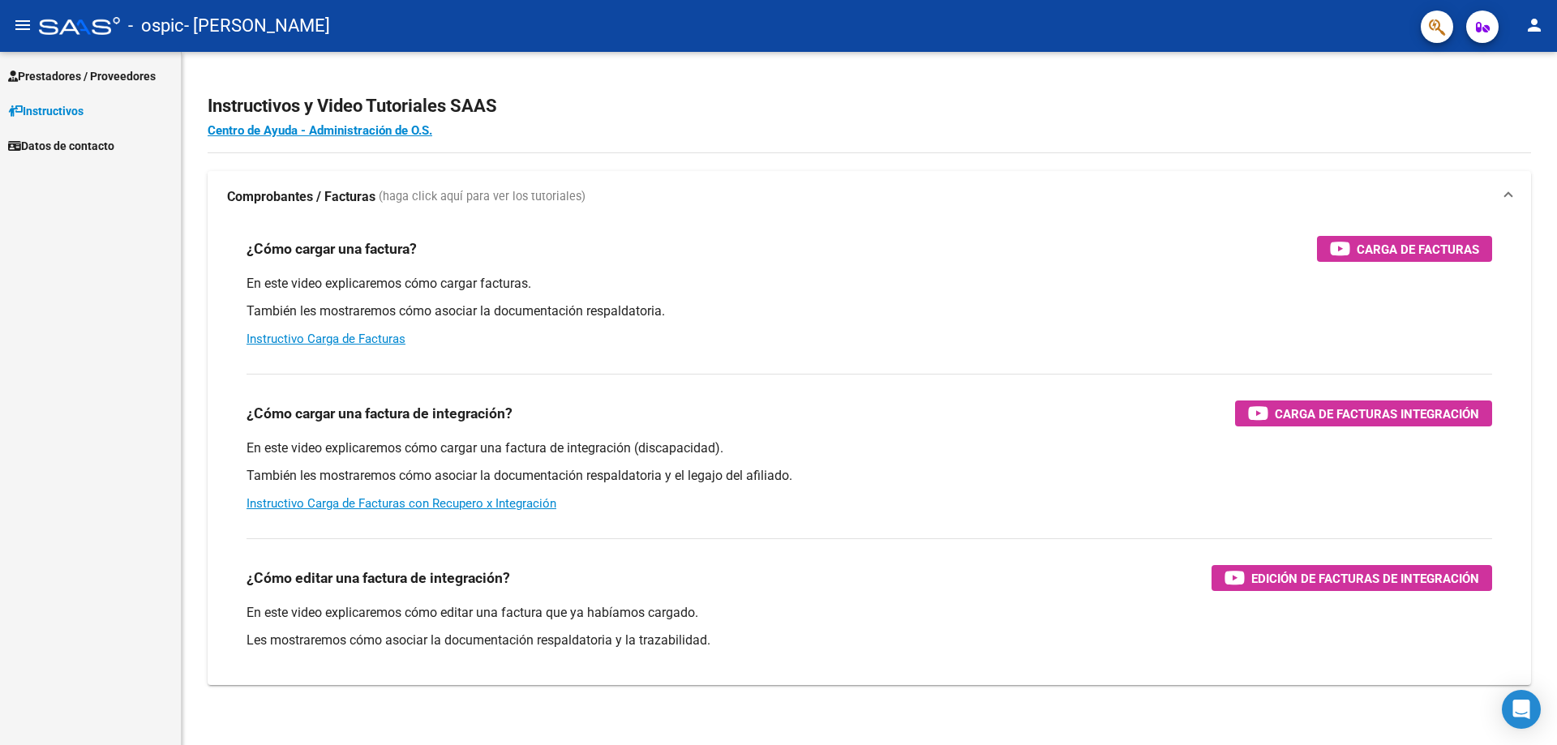
click at [84, 106] on span "Instructivos" at bounding box center [45, 111] width 75 height 18
click at [92, 79] on span "Prestadores / Proveedores" at bounding box center [82, 76] width 148 height 18
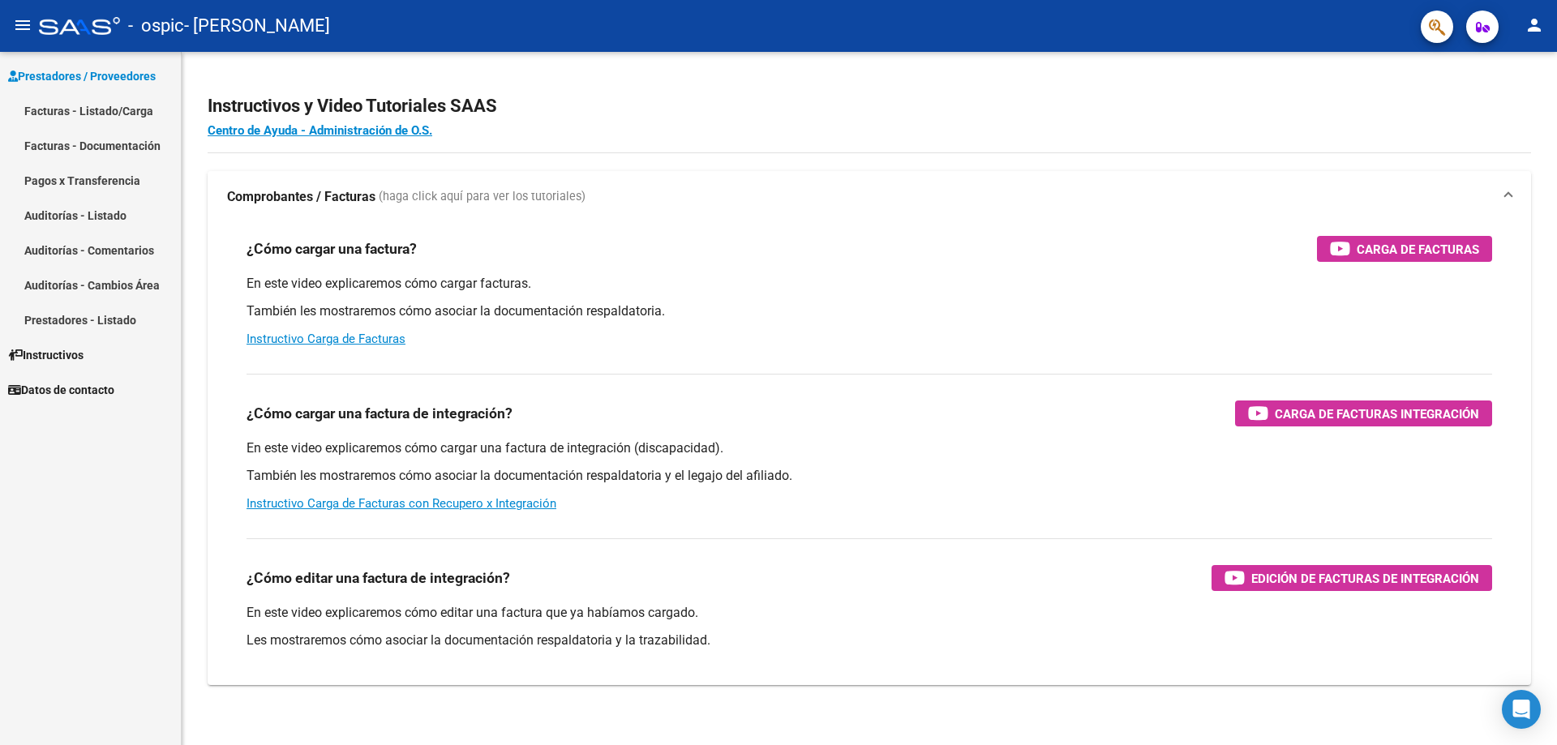
click at [88, 104] on link "Facturas - Listado/Carga" at bounding box center [90, 110] width 181 height 35
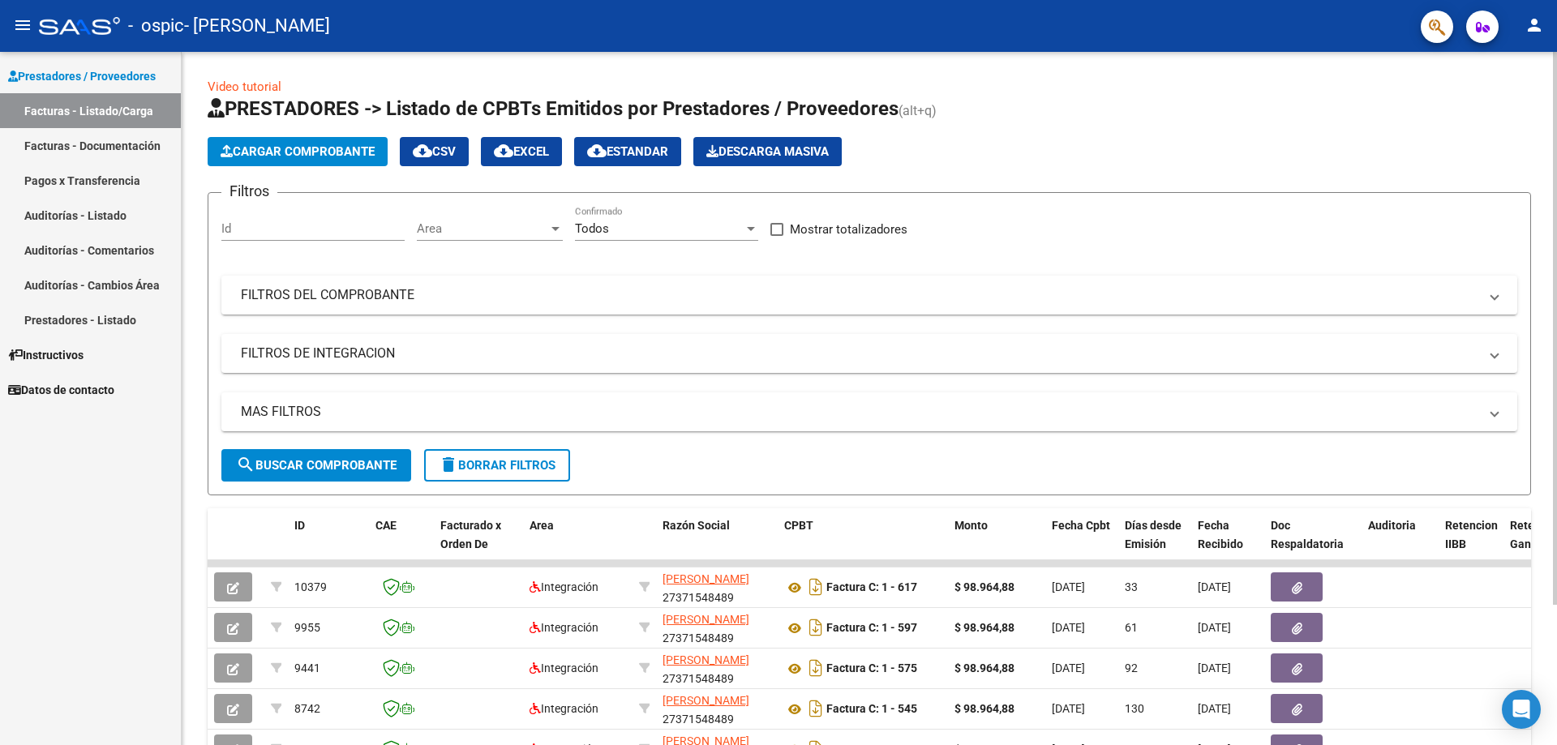
click at [324, 152] on span "Cargar Comprobante" at bounding box center [298, 151] width 154 height 15
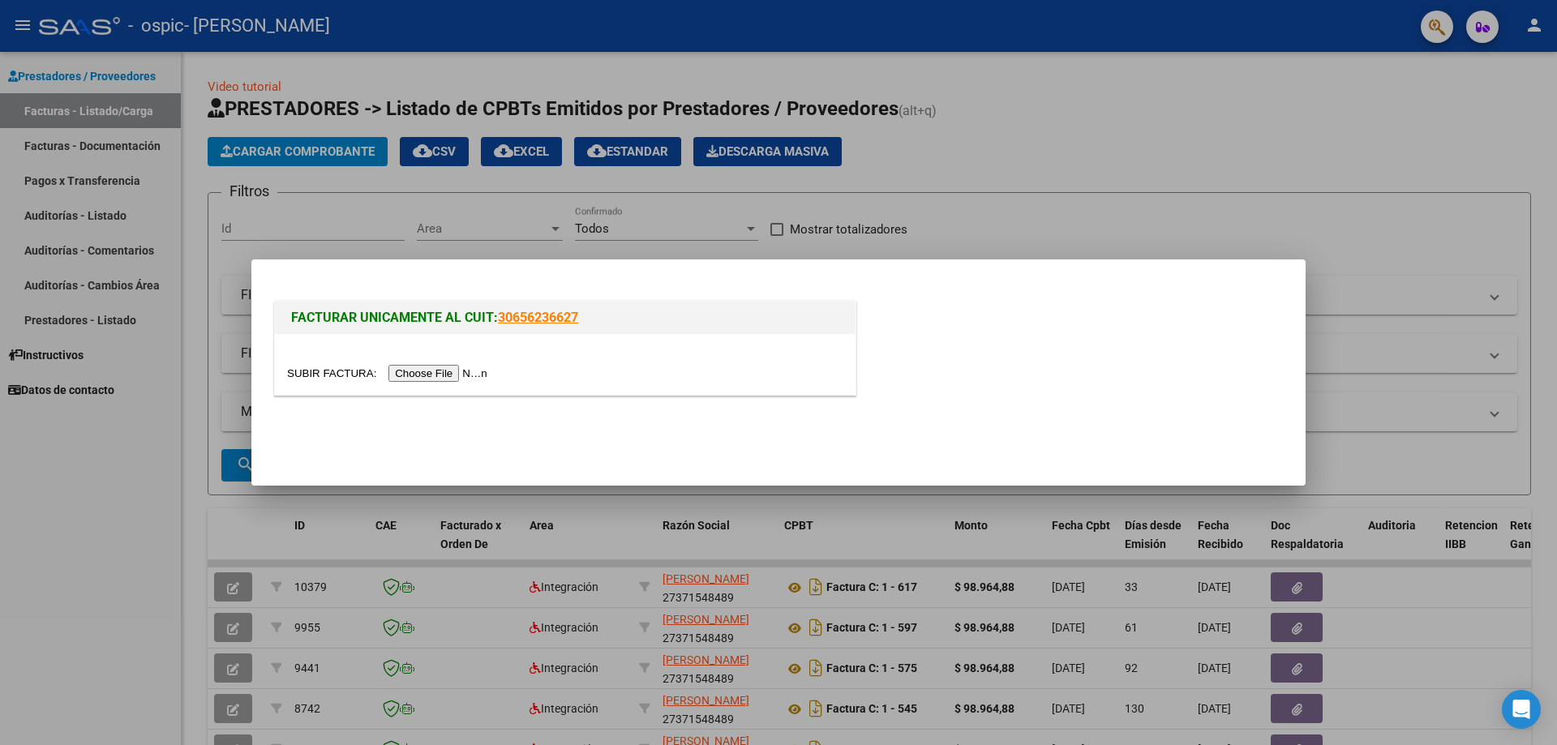
click at [462, 368] on input "file" at bounding box center [389, 373] width 205 height 17
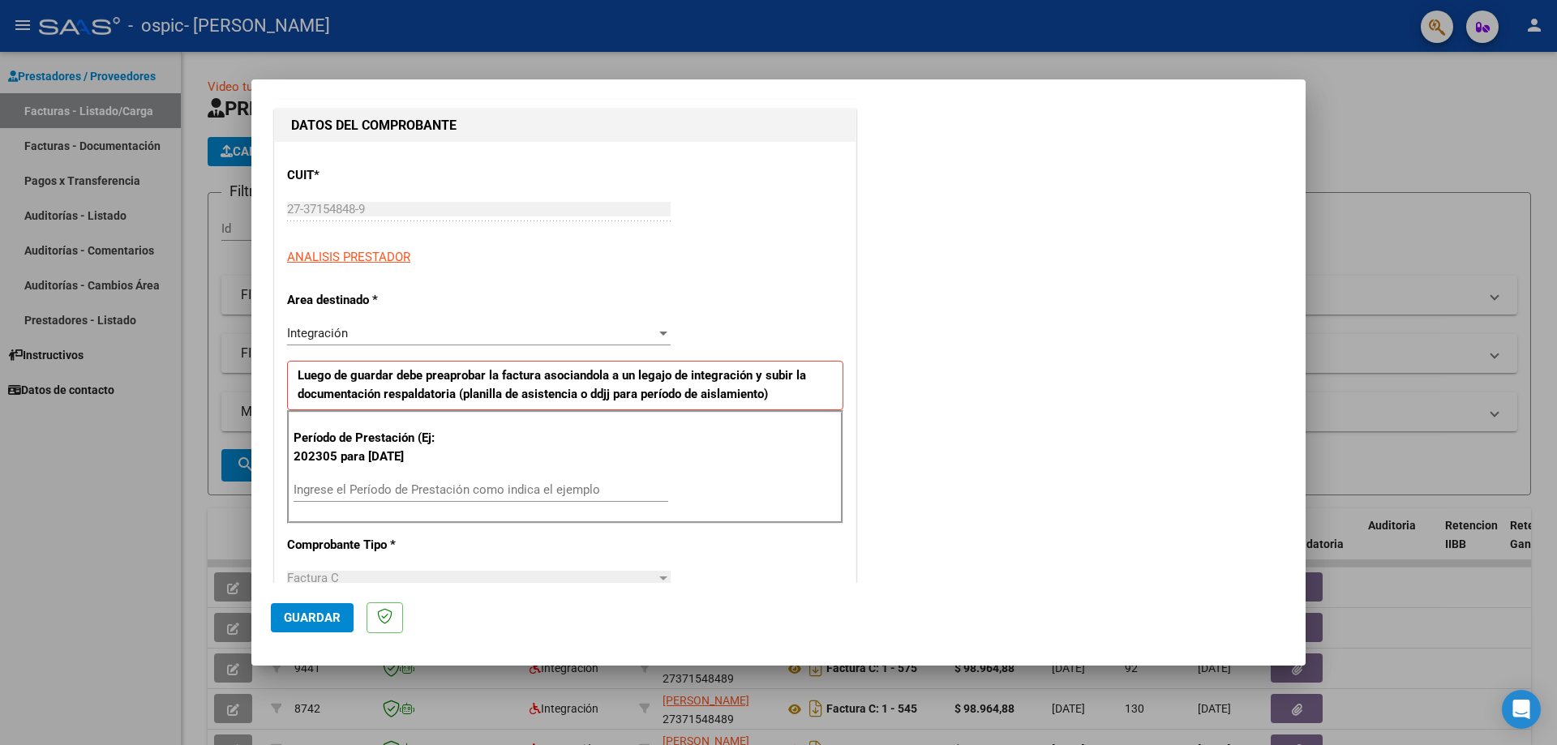
scroll to position [162, 0]
click at [383, 489] on input "Ingrese el Período de Prestación como indica el ejemplo" at bounding box center [480, 487] width 375 height 15
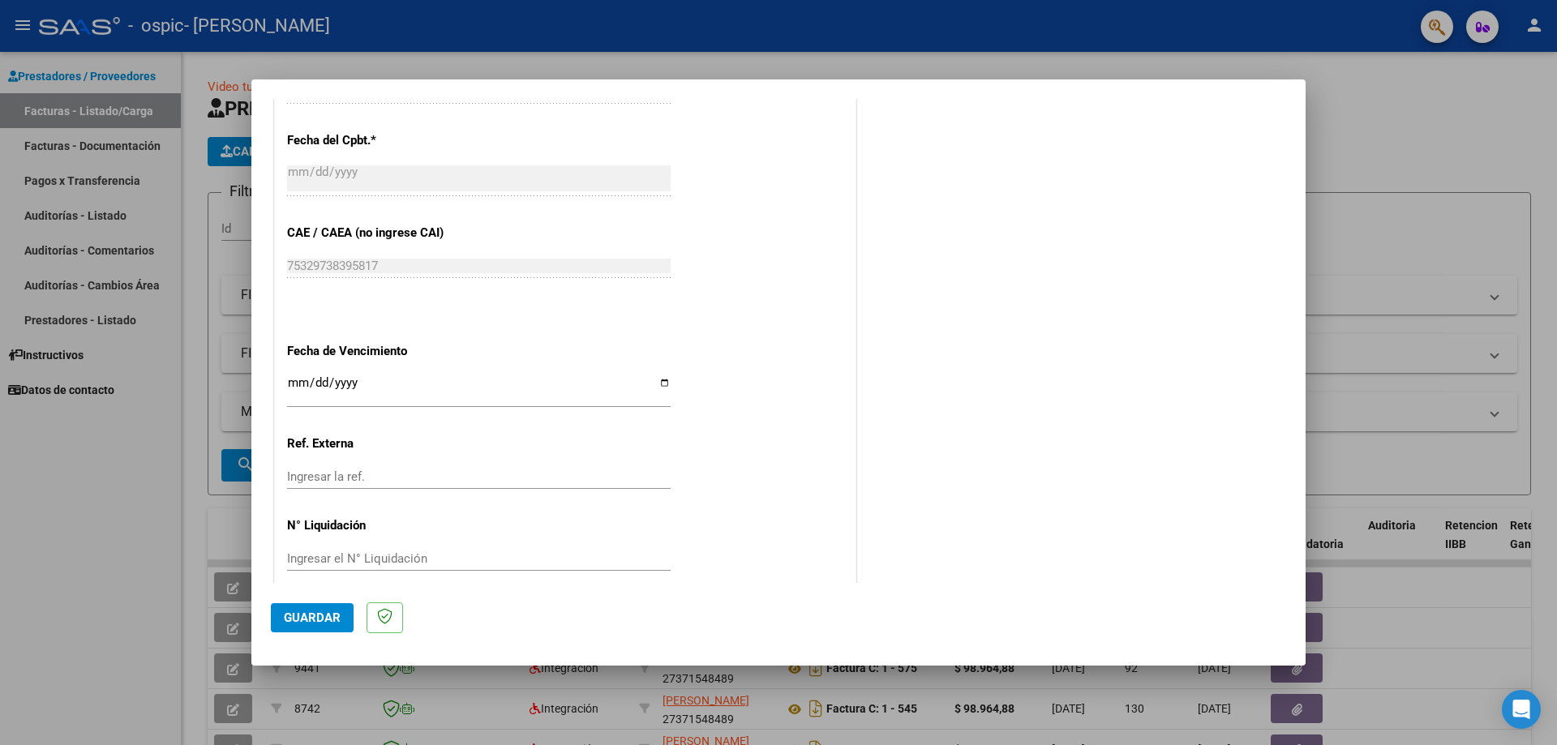
scroll to position [912, 0]
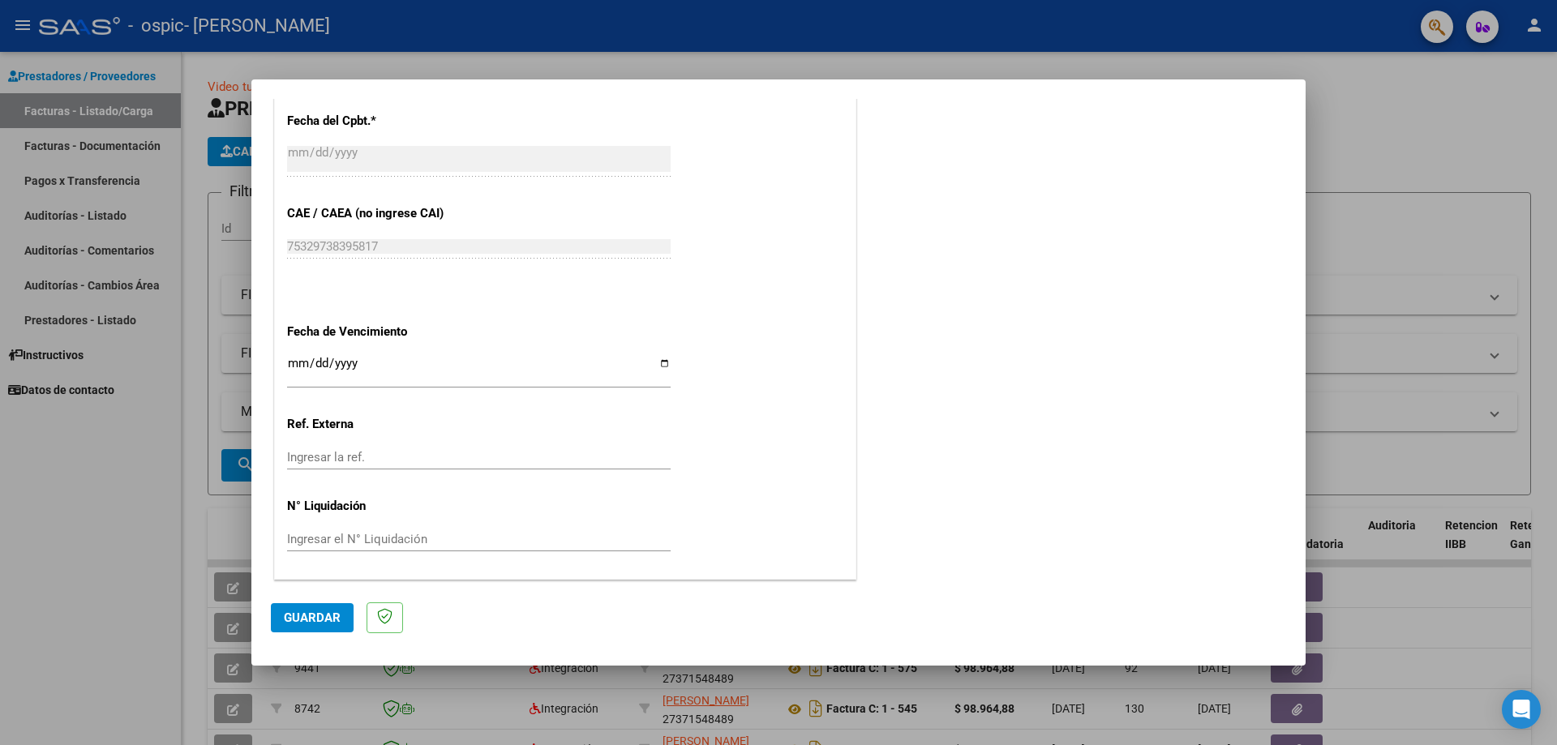
type input "202507"
click at [657, 359] on input "Ingresar la fecha" at bounding box center [478, 370] width 383 height 26
type input "[DATE]"
click at [312, 620] on span "Guardar" at bounding box center [312, 617] width 57 height 15
click at [318, 619] on span "Guardar" at bounding box center [312, 617] width 57 height 15
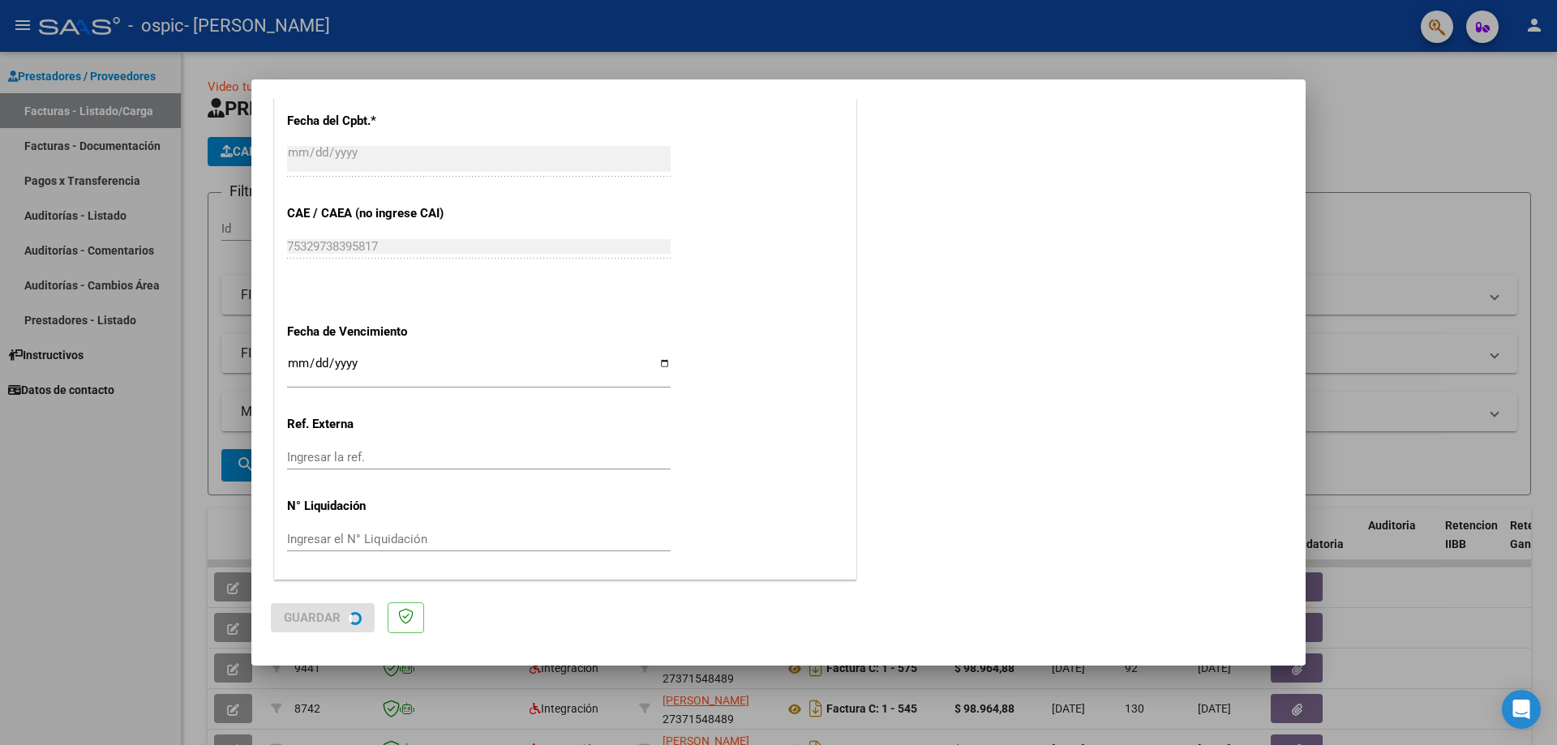
scroll to position [0, 0]
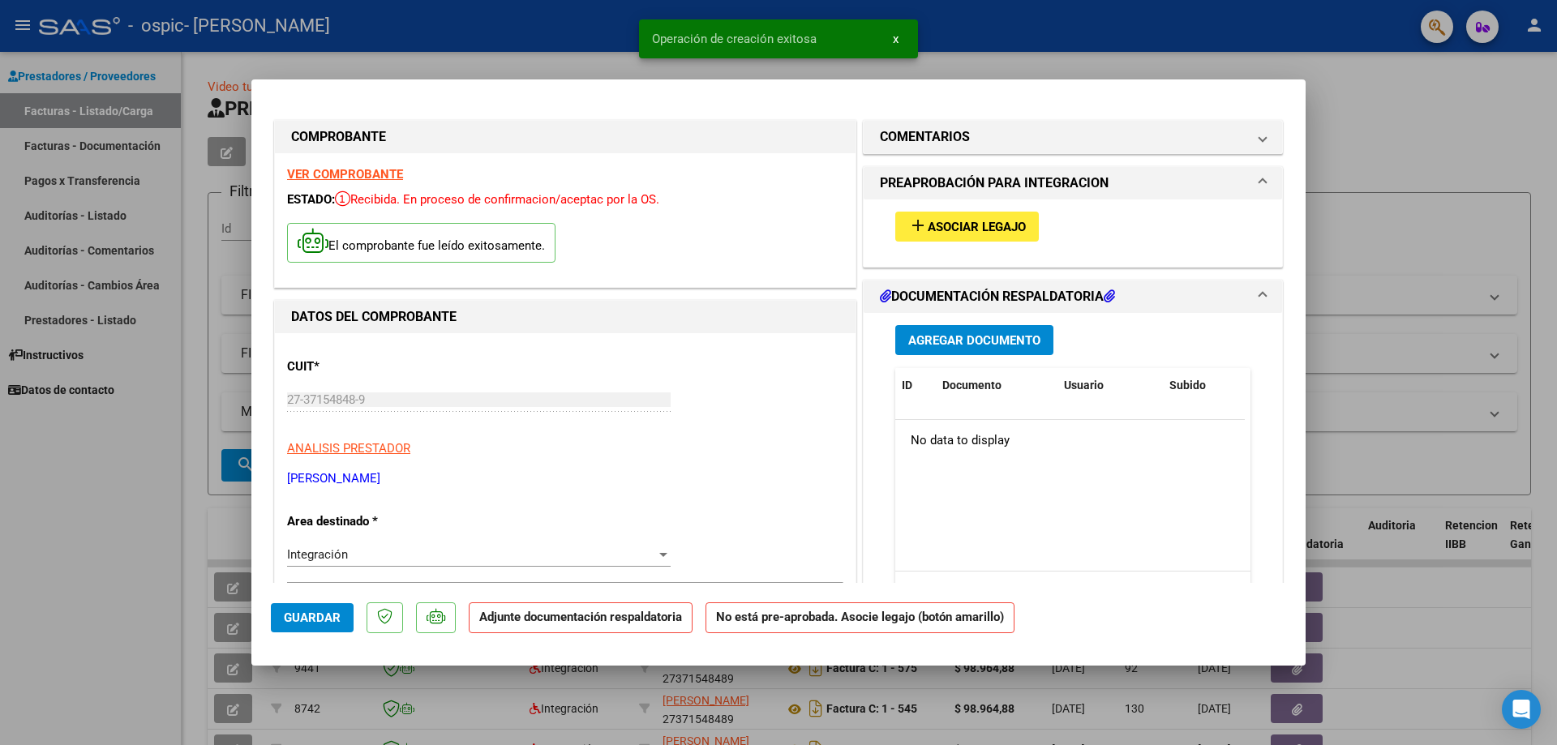
click at [950, 225] on span "Asociar Legajo" at bounding box center [976, 227] width 98 height 15
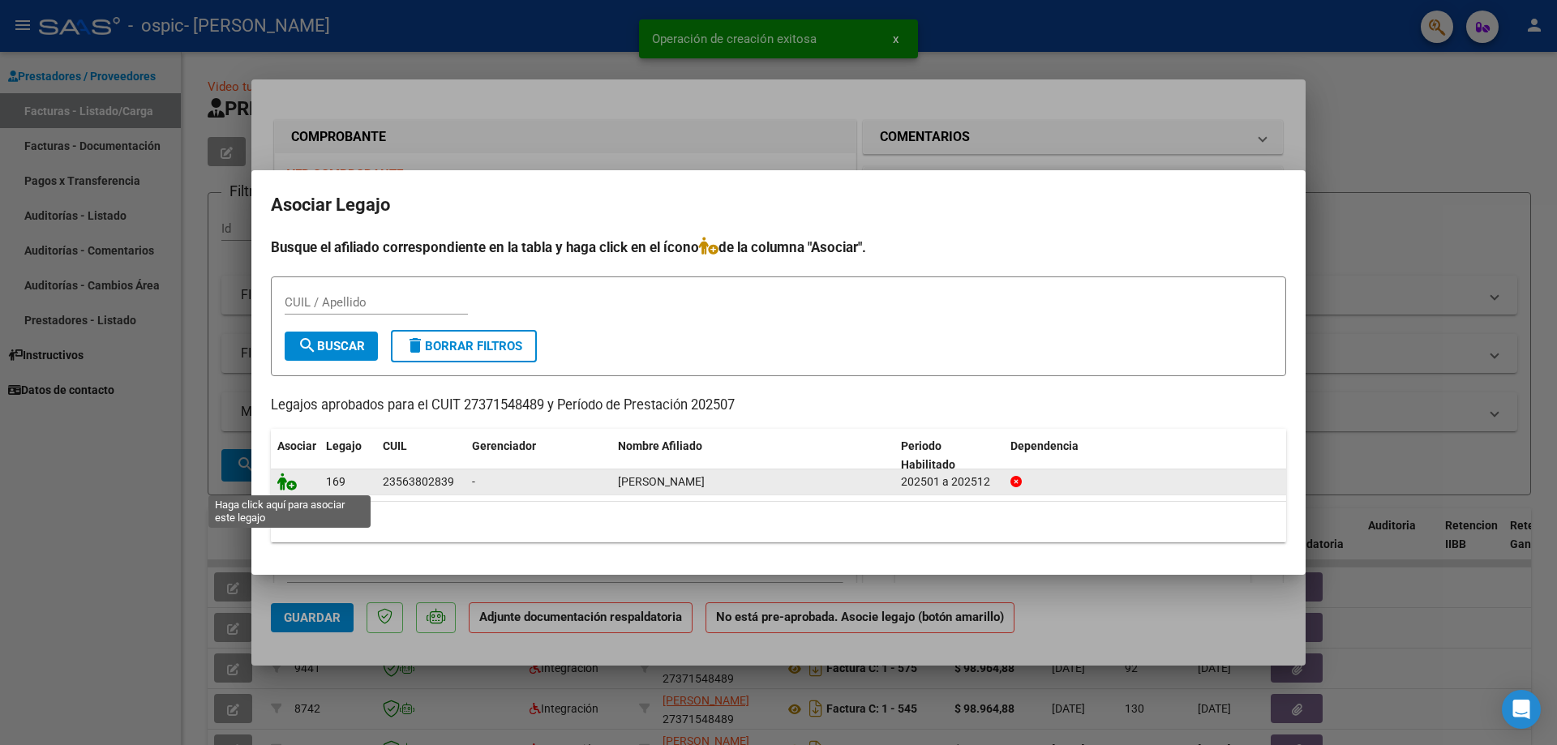
click at [281, 479] on icon at bounding box center [286, 482] width 19 height 18
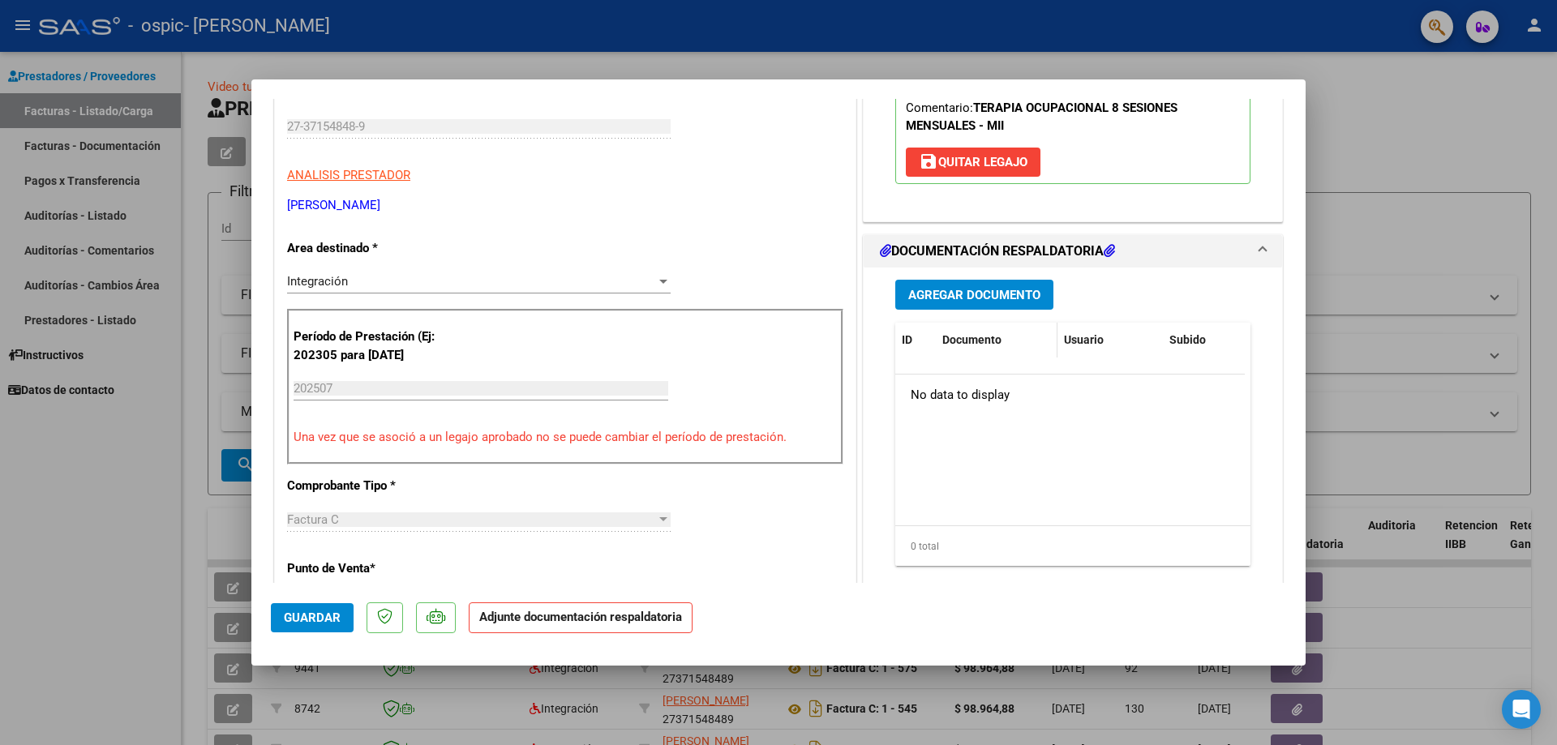
scroll to position [243, 0]
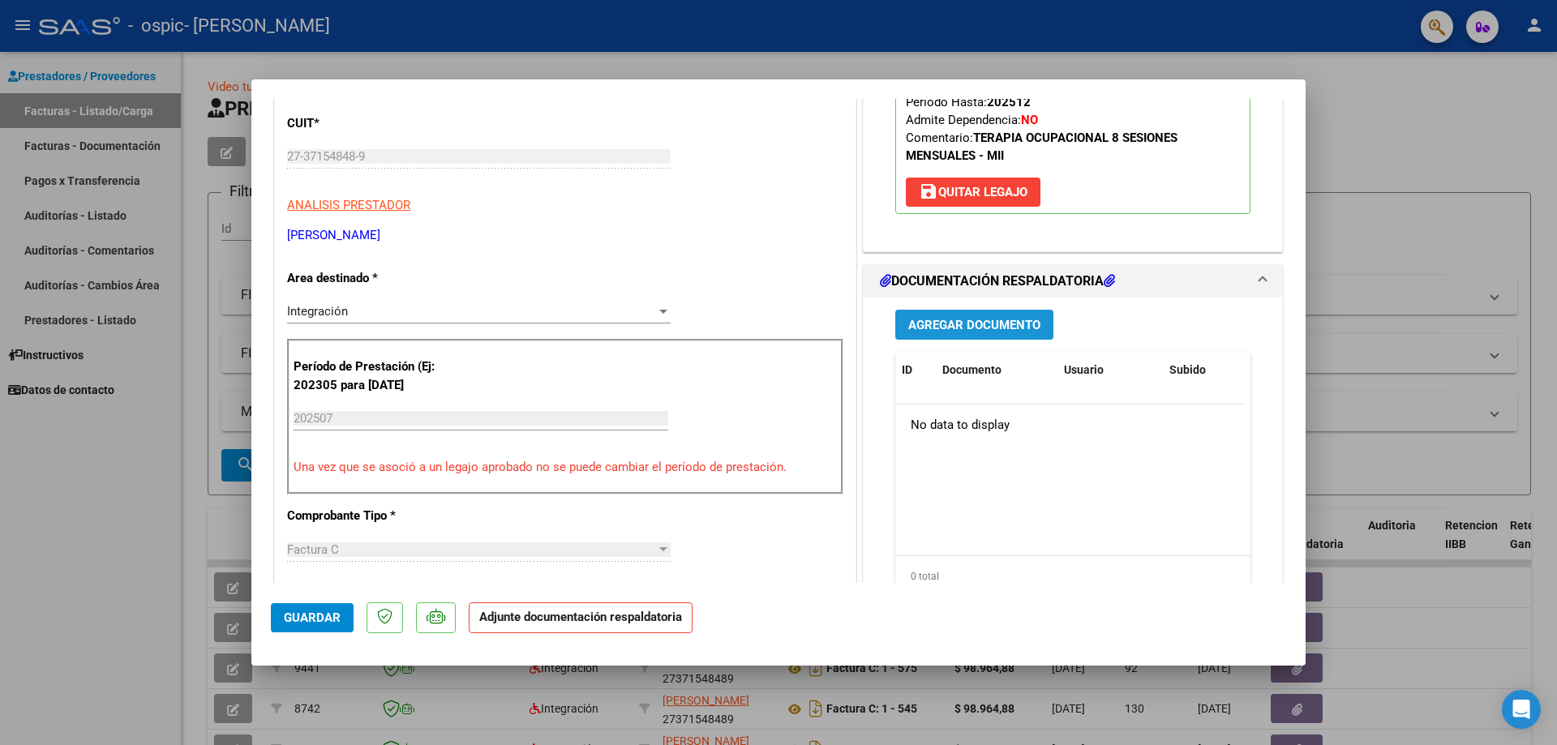
click at [956, 328] on span "Agregar Documento" at bounding box center [974, 325] width 132 height 15
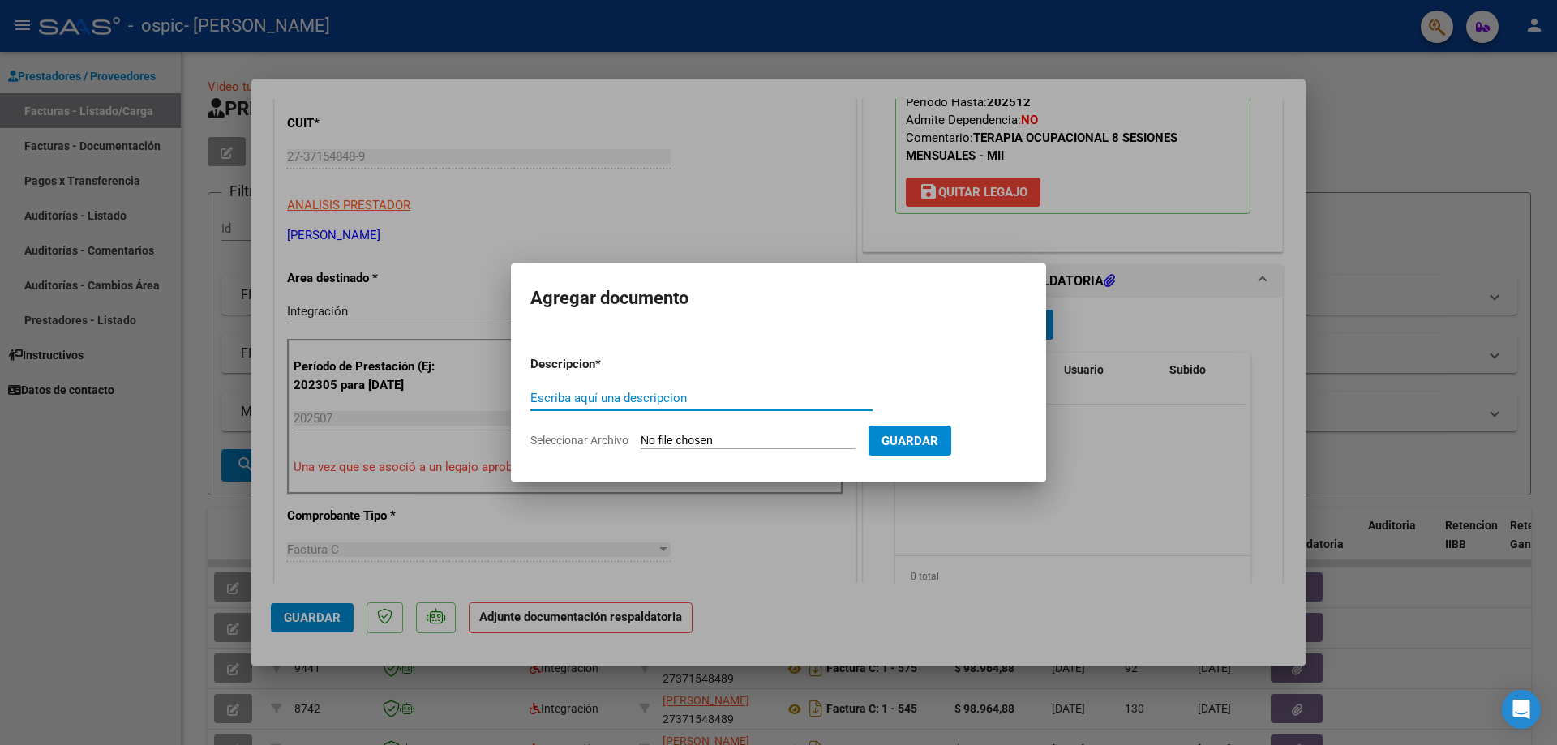
click at [673, 440] on input "Seleccionar Archivo" at bounding box center [747, 441] width 215 height 15
type input "C:\fakepath\27371548489_011_00001_00000639.pdf"
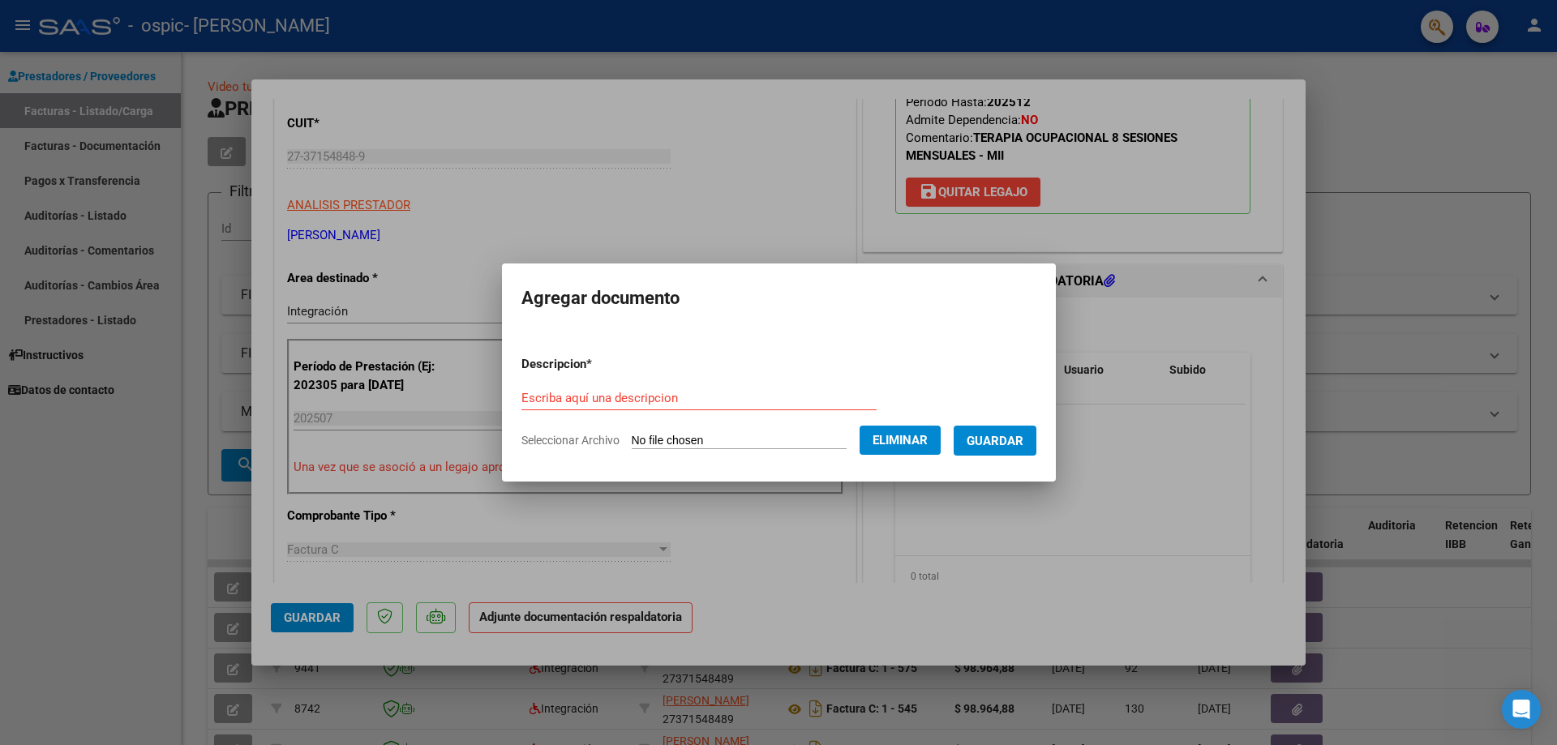
click at [598, 389] on div "Escriba aquí una descripcion" at bounding box center [698, 398] width 355 height 24
type input "Factura"
click at [1011, 444] on span "Guardar" at bounding box center [994, 441] width 57 height 15
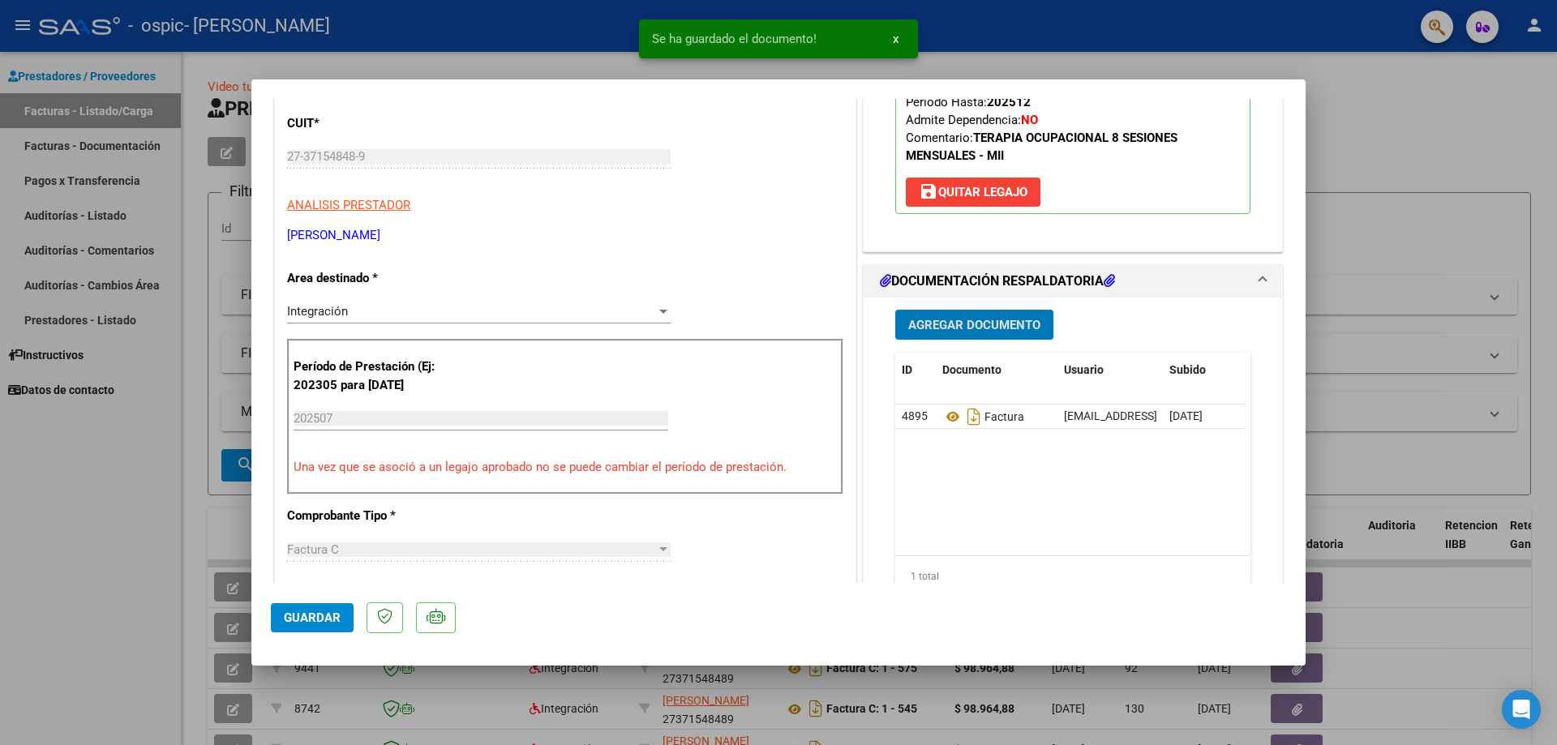
click at [964, 323] on span "Agregar Documento" at bounding box center [974, 325] width 132 height 15
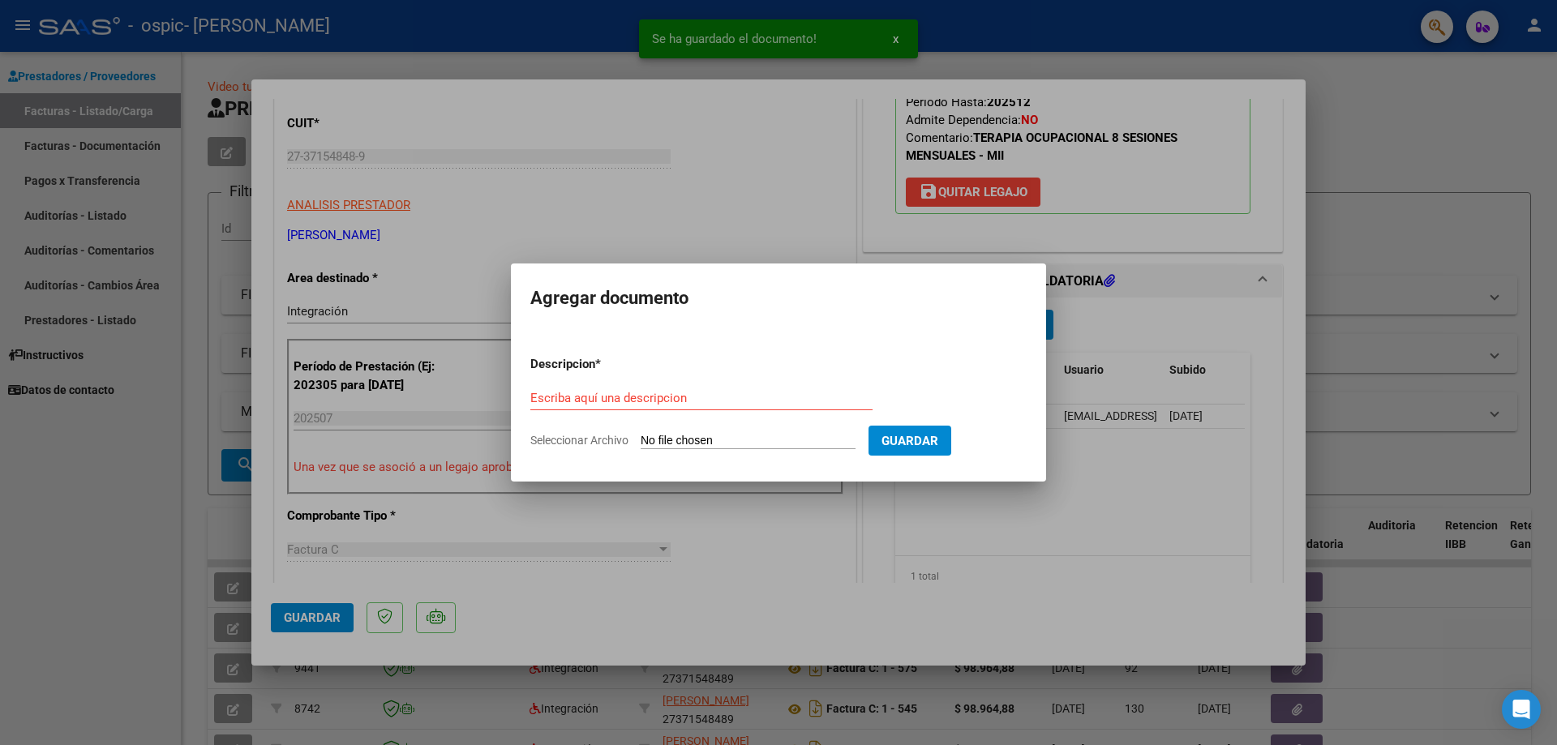
click at [775, 431] on form "Descripcion * Escriba aquí una descripcion Seleccionar Archivo Guardar" at bounding box center [778, 402] width 496 height 118
click at [771, 441] on input "Seleccionar Archivo" at bounding box center [747, 441] width 215 height 15
type input "C:\fakepath\AUTORIZACION 2025 Afil. [PERSON_NAME].pdf"
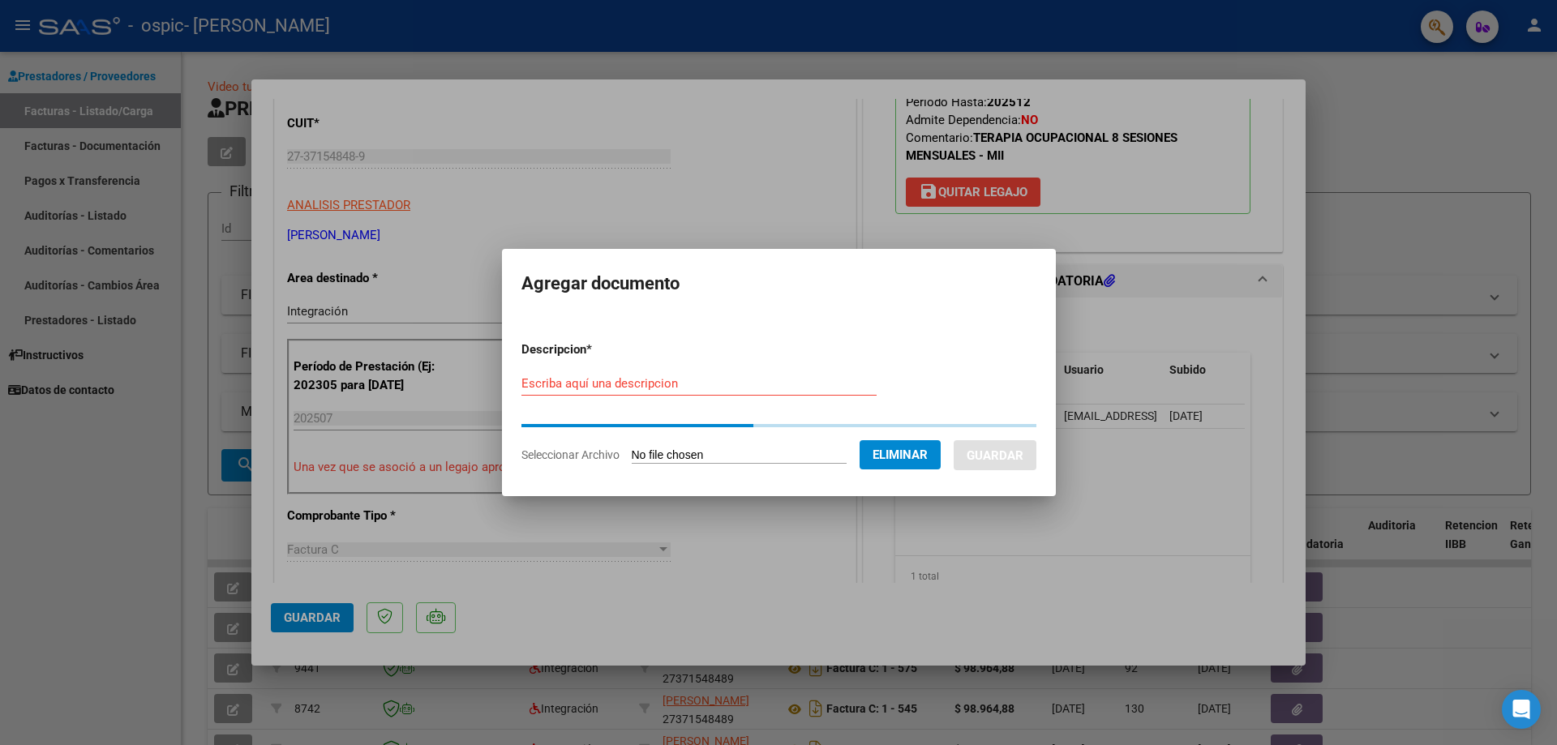
click at [587, 381] on form "Descripcion * Escriba aquí una descripcion Seleccionar Archivo Eliminar Guardar" at bounding box center [778, 402] width 515 height 148
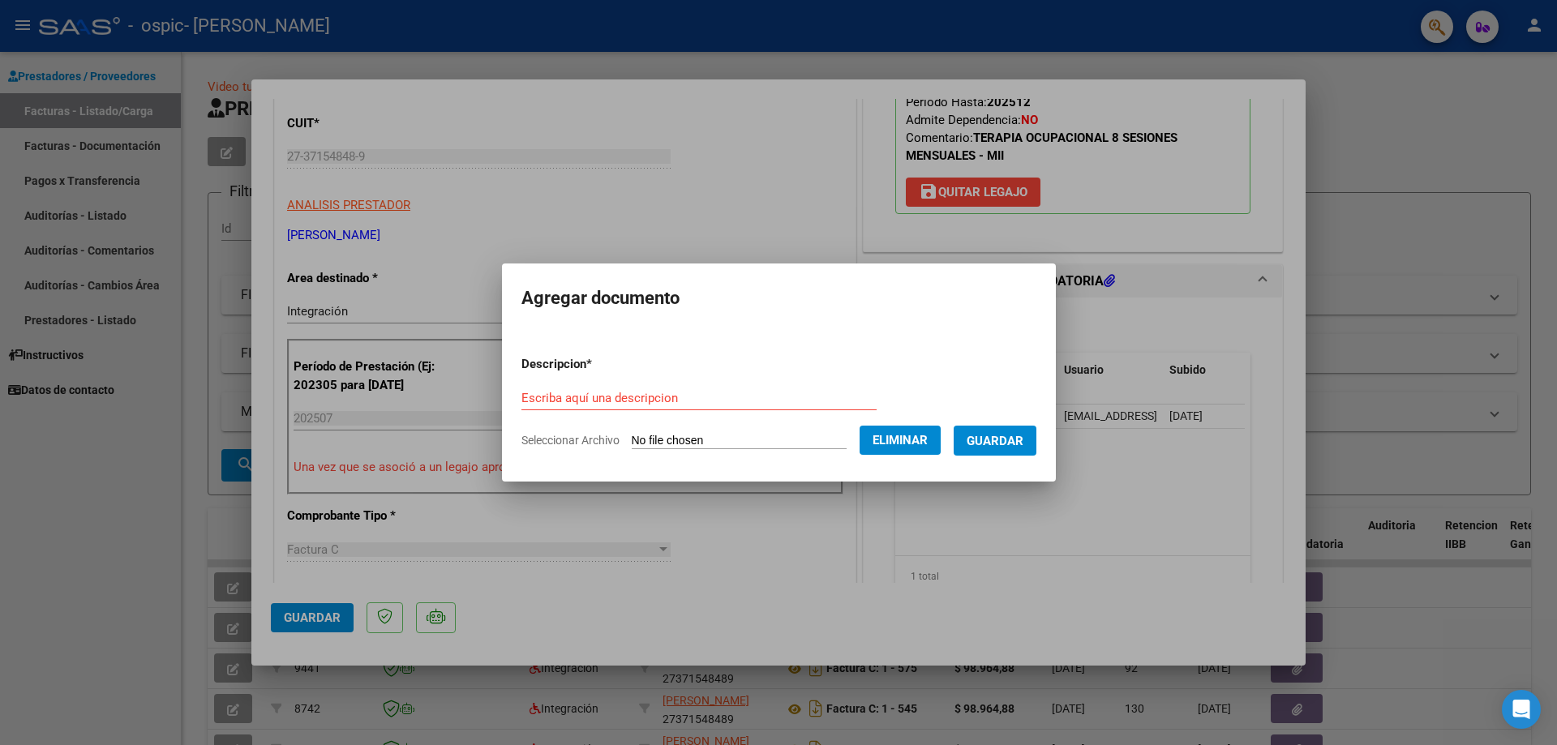
click at [593, 401] on input "Escriba aquí una descripcion" at bounding box center [698, 398] width 355 height 15
type input "Autorizacion"
click at [1015, 440] on span "Guardar" at bounding box center [994, 441] width 57 height 15
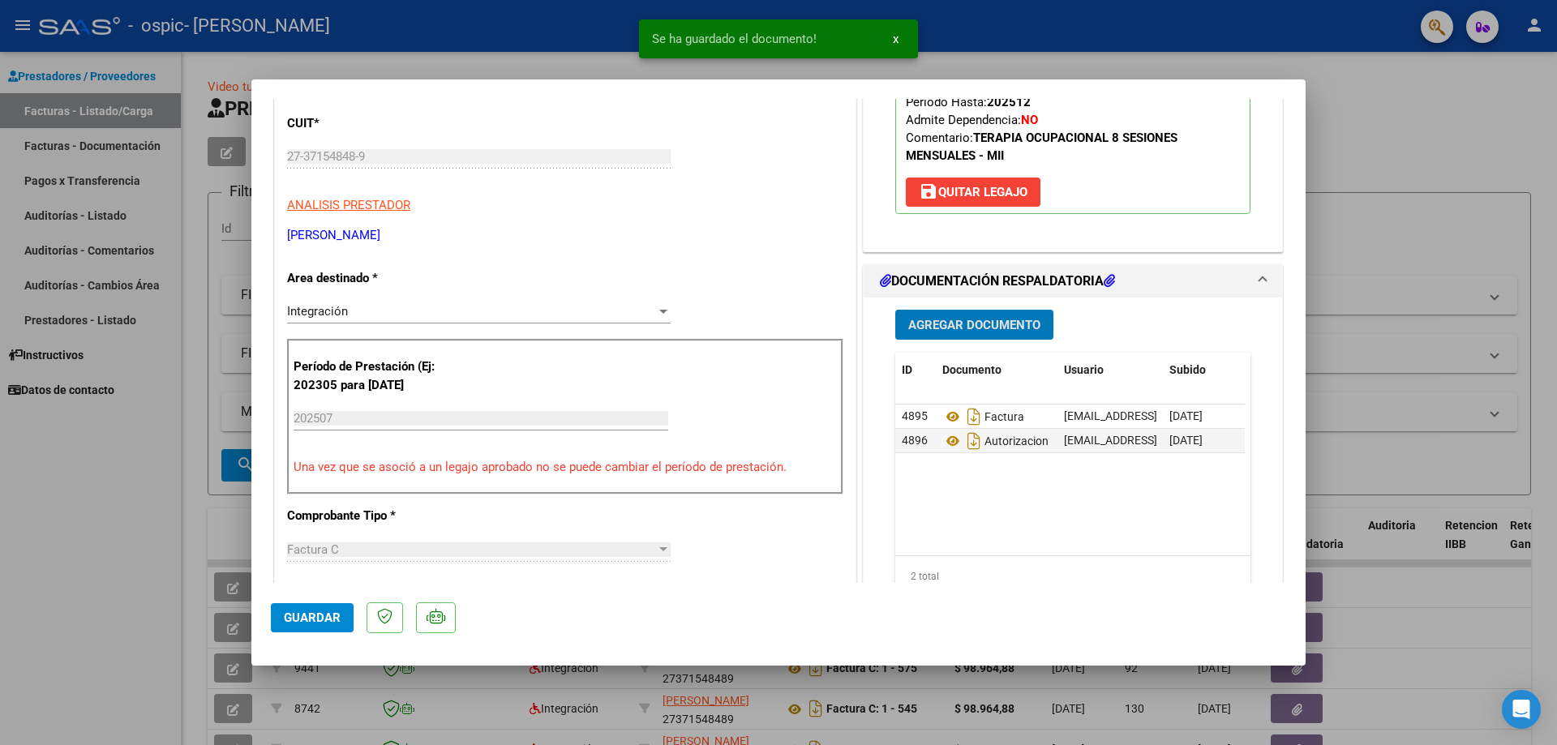
click at [945, 311] on button "Agregar Documento" at bounding box center [974, 325] width 158 height 30
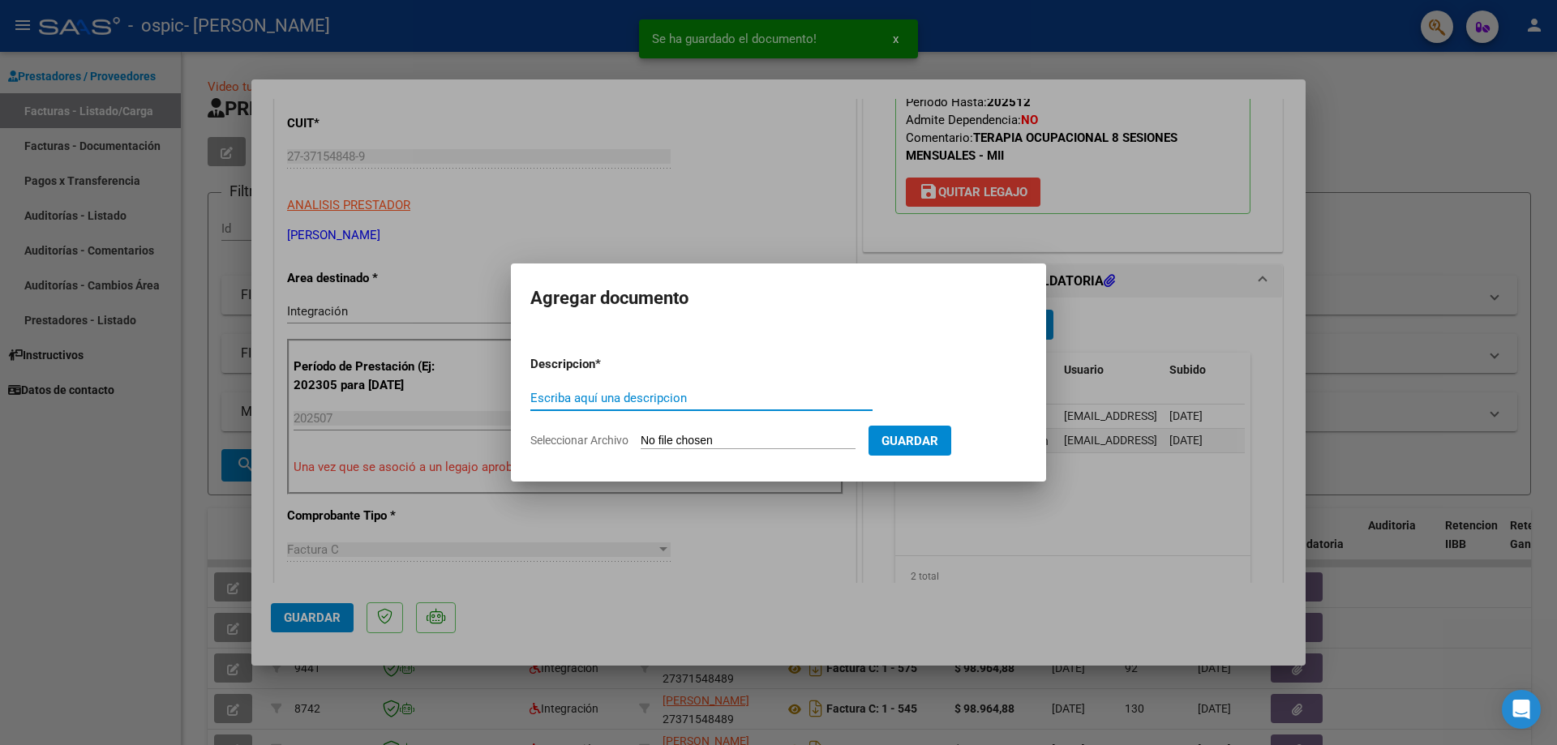
drag, startPoint x: 661, startPoint y: 396, endPoint x: 659, endPoint y: 407, distance: 10.7
click at [658, 396] on input "Escriba aquí una descripcion" at bounding box center [701, 398] width 342 height 15
click at [667, 439] on input "Seleccionar Archivo" at bounding box center [747, 441] width 215 height 15
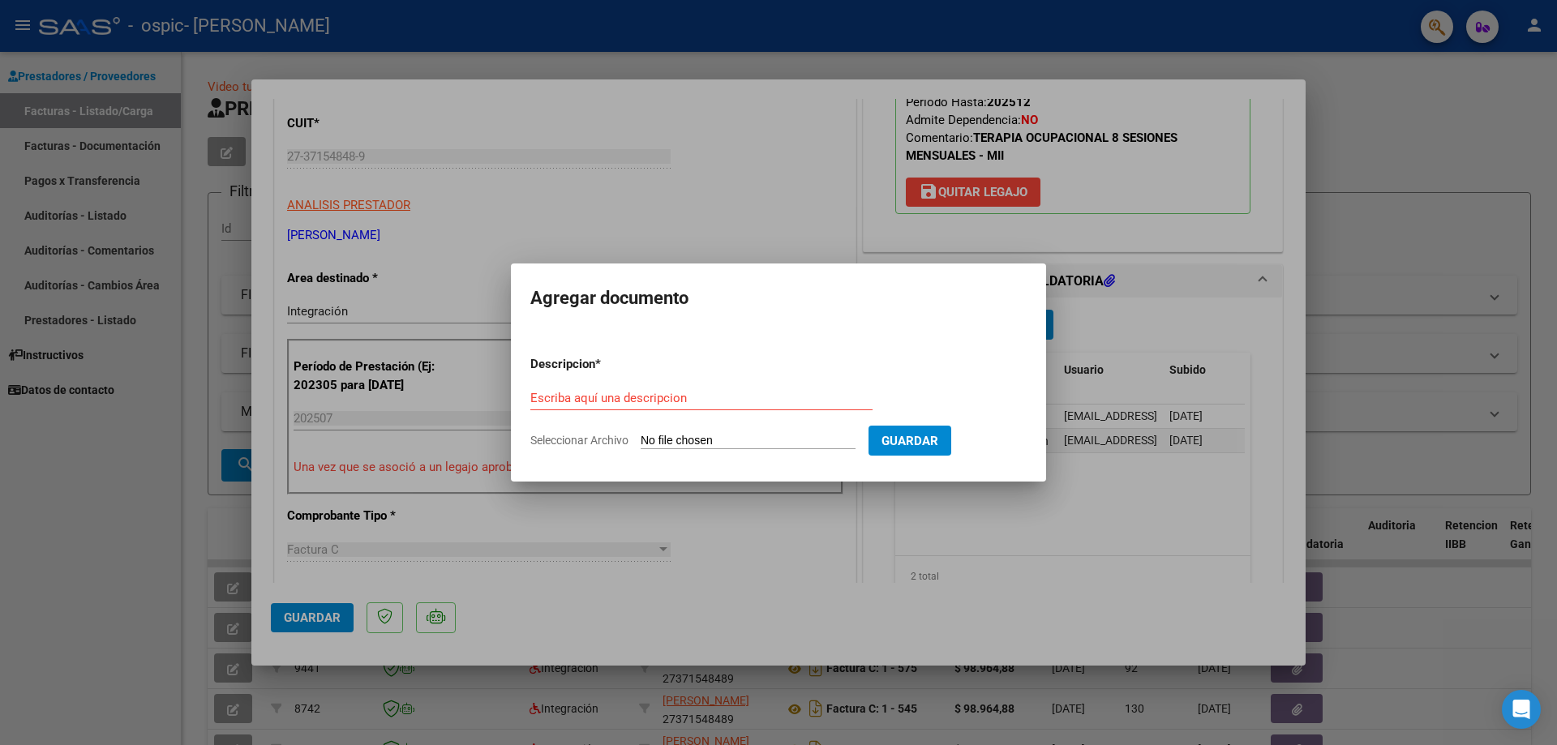
type input "C:\fakepath\Planilla de Asistencia OSPIC [DATE].pdf"
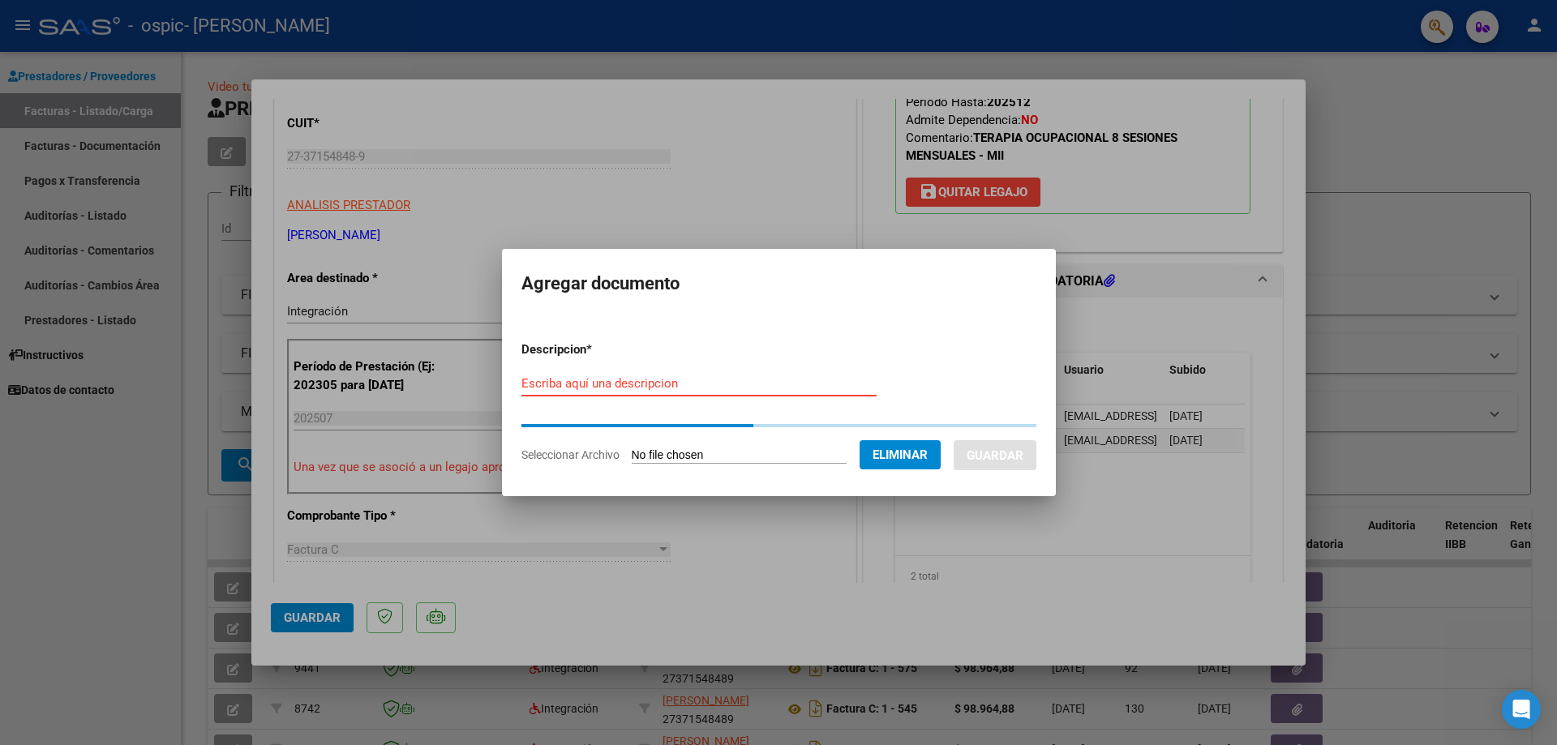
click at [696, 386] on input "Escriba aquí una descripcion" at bounding box center [698, 383] width 355 height 15
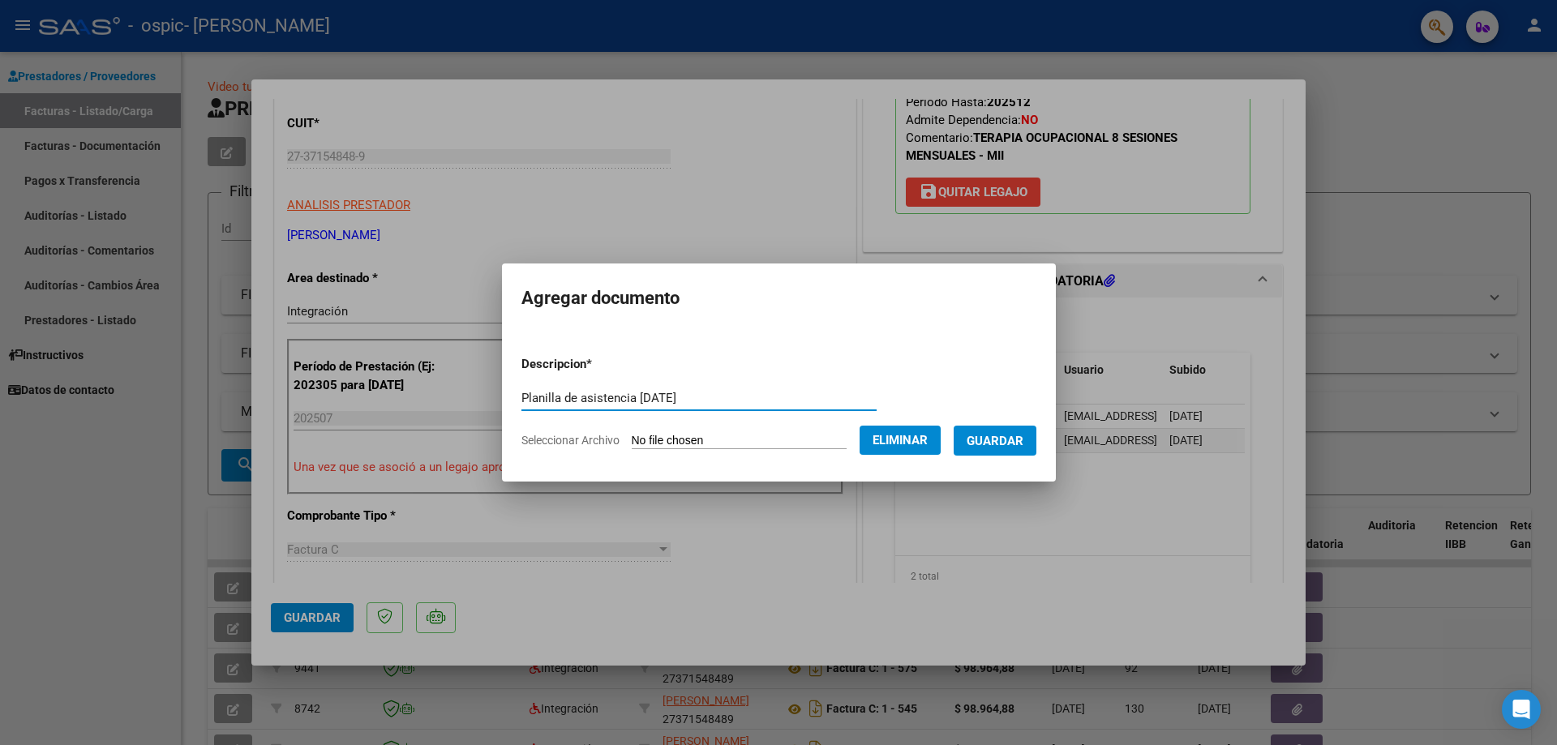
type input "Planilla de asistencia [DATE]"
click at [993, 445] on span "Guardar" at bounding box center [994, 441] width 57 height 15
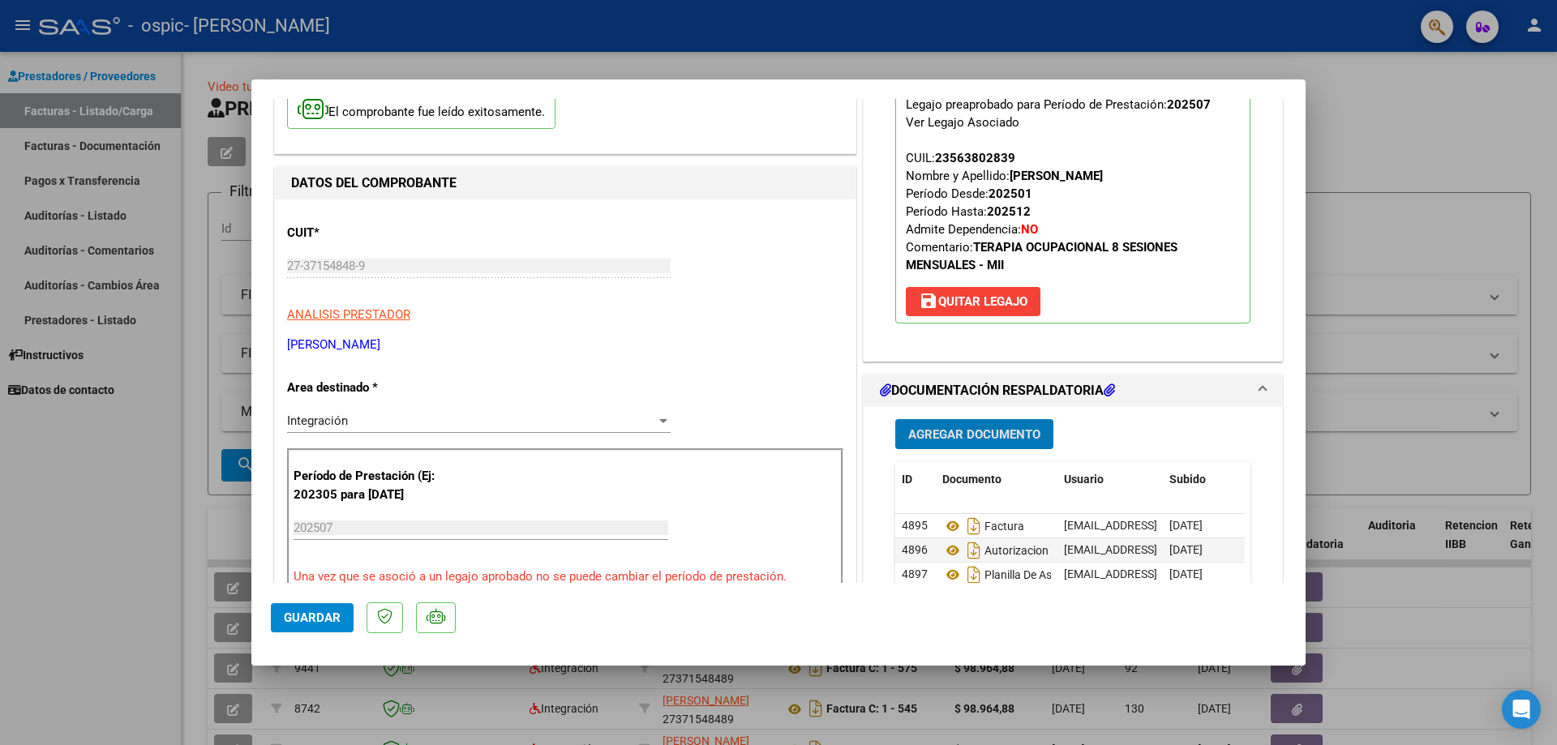
scroll to position [162, 0]
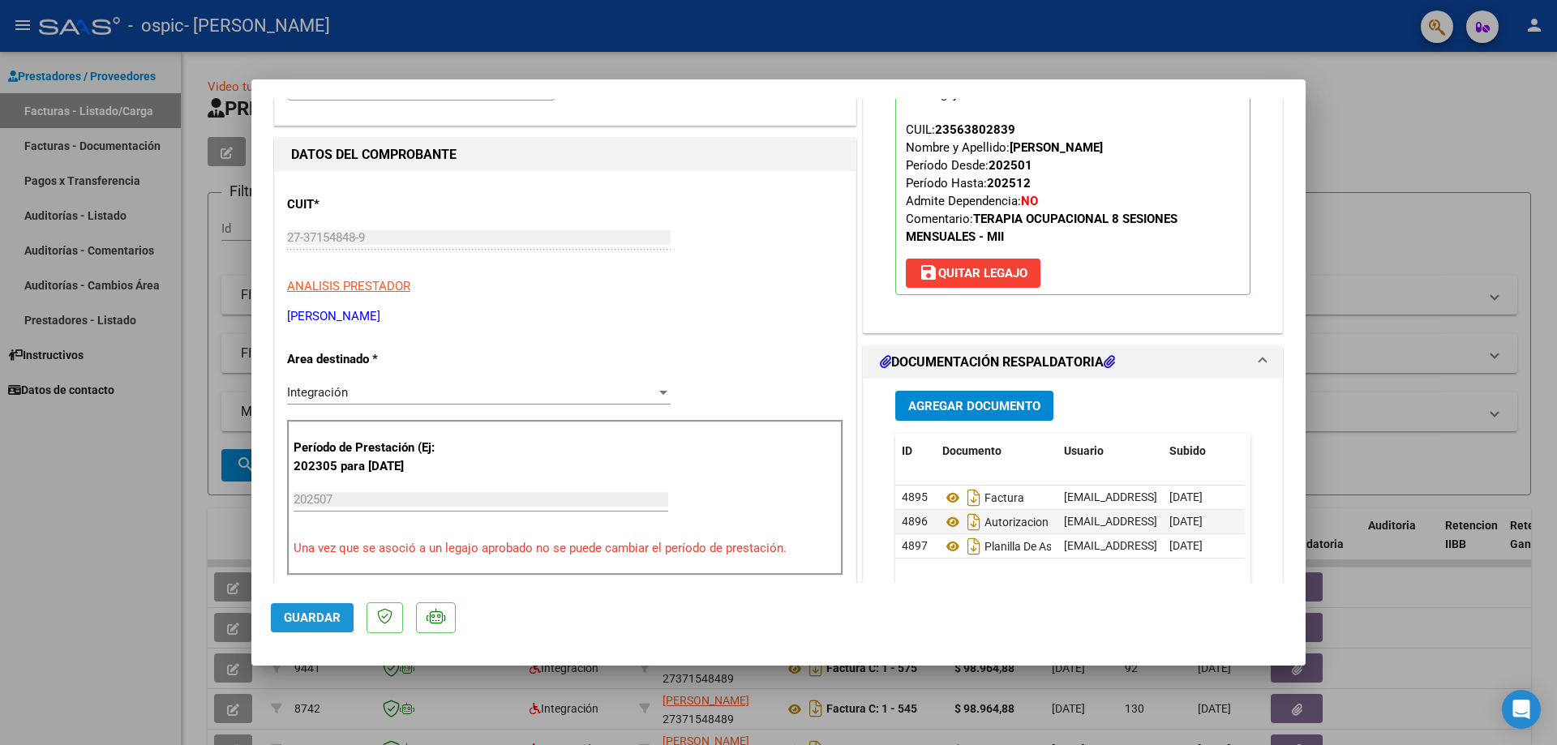
click at [326, 620] on span "Guardar" at bounding box center [312, 617] width 57 height 15
click at [140, 602] on div at bounding box center [778, 372] width 1557 height 745
type input "$ 0,00"
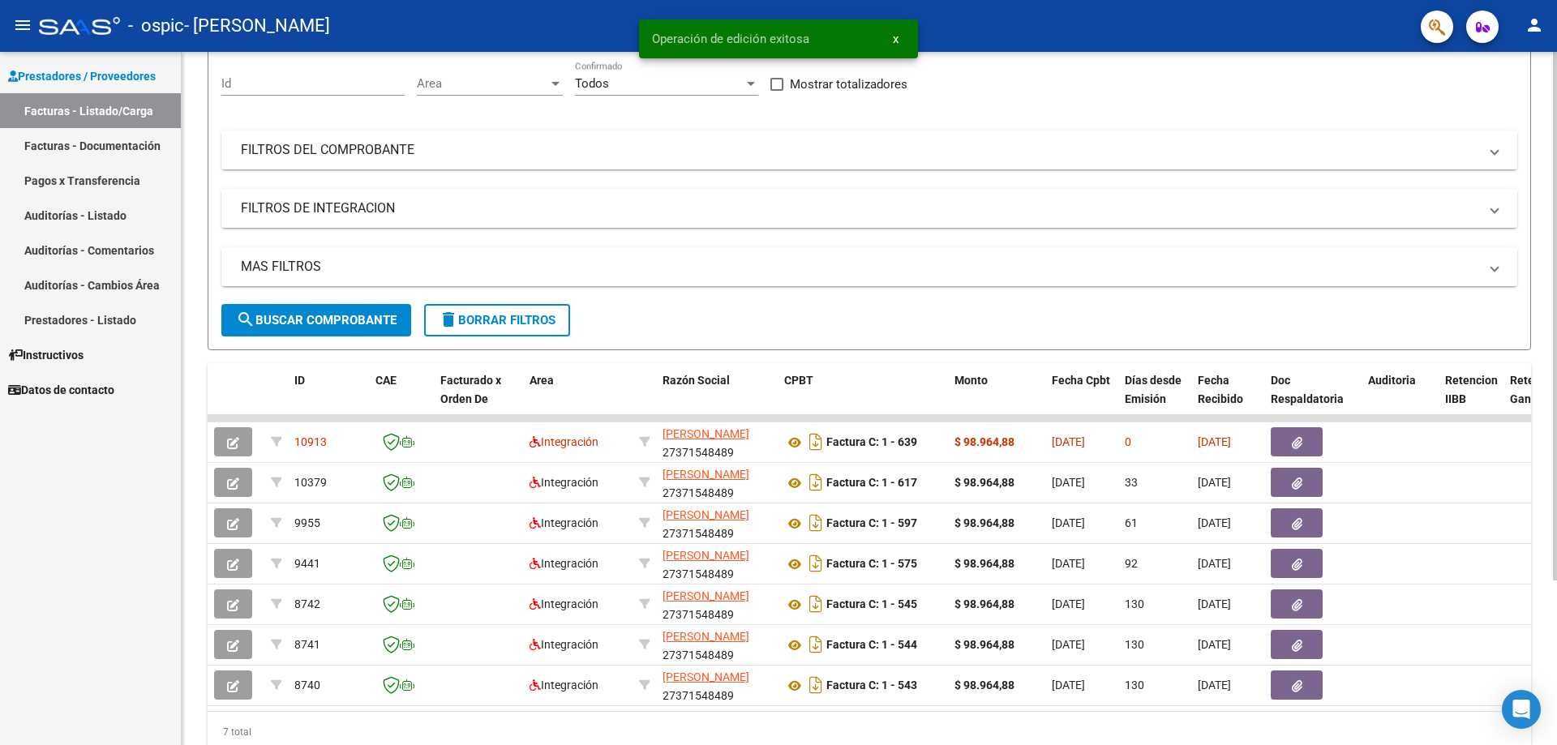
scroll to position [216, 0]
